Goal: Obtain resource: Download file/media

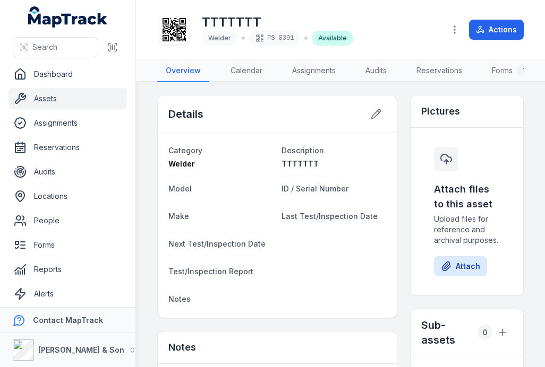
click at [499, 73] on link "Forms 1" at bounding box center [510, 71] width 55 height 22
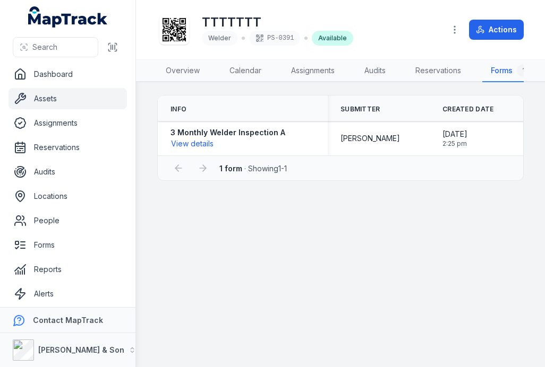
click at [311, 279] on main "Info Submitter Created Date 3 Monthly Welder Inspection A View details Tony Hal…" at bounding box center [340, 224] width 409 height 285
click at [208, 149] on button "View details" at bounding box center [192, 144] width 44 height 12
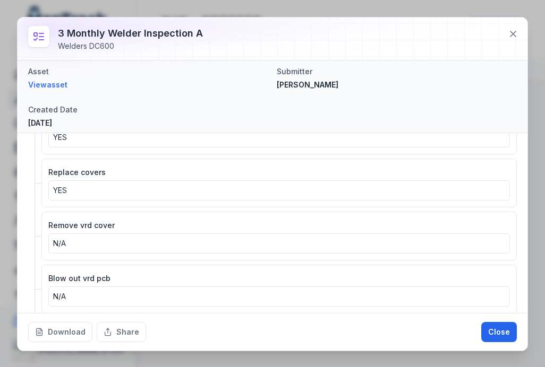
click at [67, 328] on button "Download" at bounding box center [60, 332] width 64 height 20
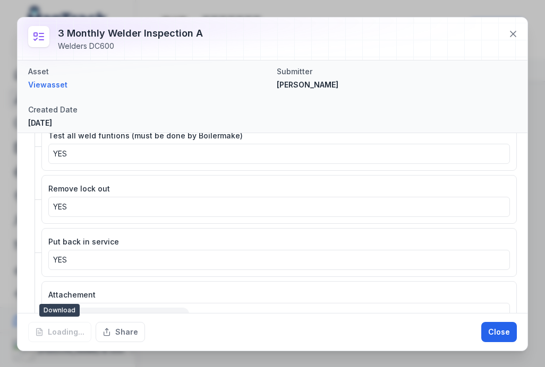
scroll to position [1110, 0]
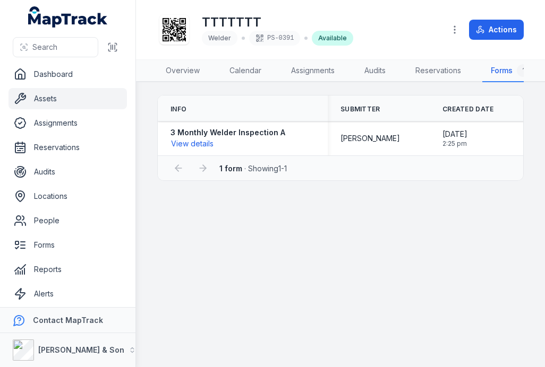
click at [209, 140] on button "View details" at bounding box center [192, 144] width 44 height 12
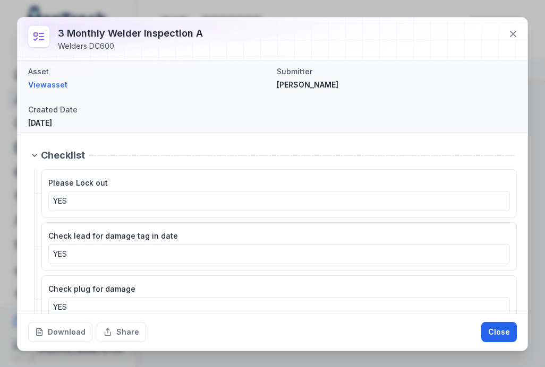
click at [73, 333] on button "Download" at bounding box center [60, 332] width 64 height 20
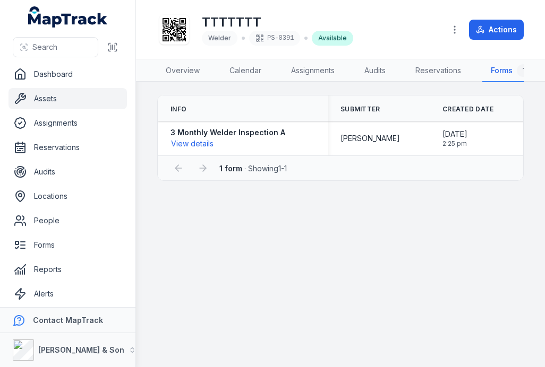
click at [452, 27] on icon "button" at bounding box center [454, 29] width 11 height 11
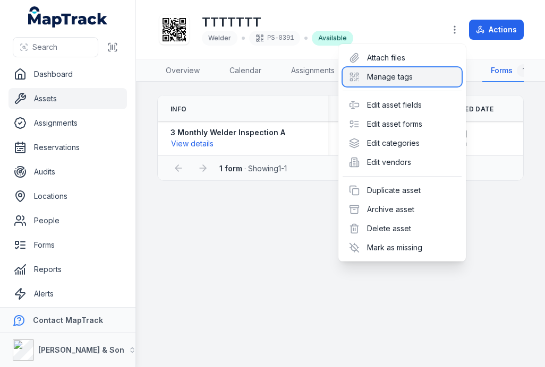
click at [429, 84] on div "Manage tags" at bounding box center [402, 76] width 119 height 19
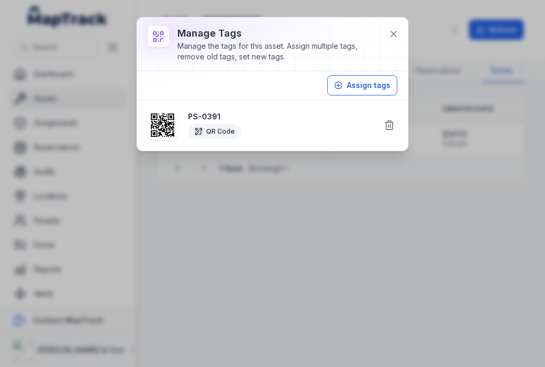
click at [391, 127] on icon at bounding box center [389, 125] width 11 height 11
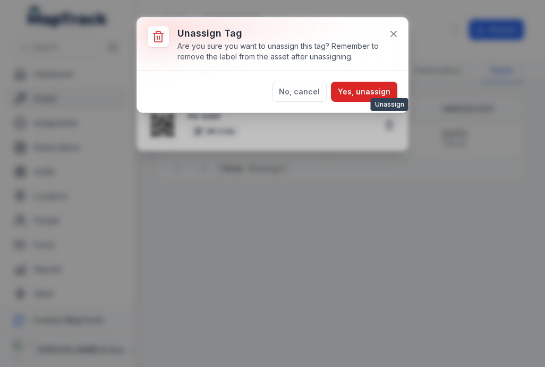
click at [378, 88] on button "Yes, unassign" at bounding box center [364, 92] width 66 height 20
click at [371, 87] on button "Yes, unassign" at bounding box center [364, 92] width 66 height 20
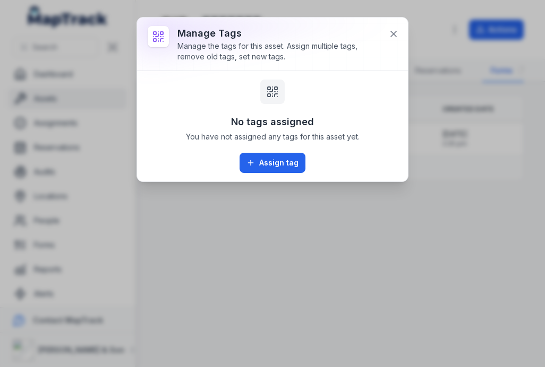
click at [396, 33] on icon at bounding box center [393, 34] width 11 height 11
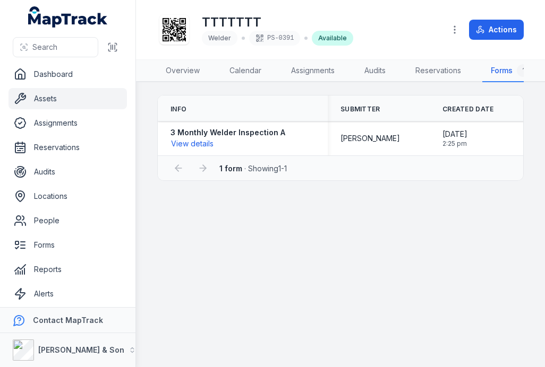
click at [454, 30] on icon "button" at bounding box center [454, 29] width 11 height 11
